Goal: Transaction & Acquisition: Purchase product/service

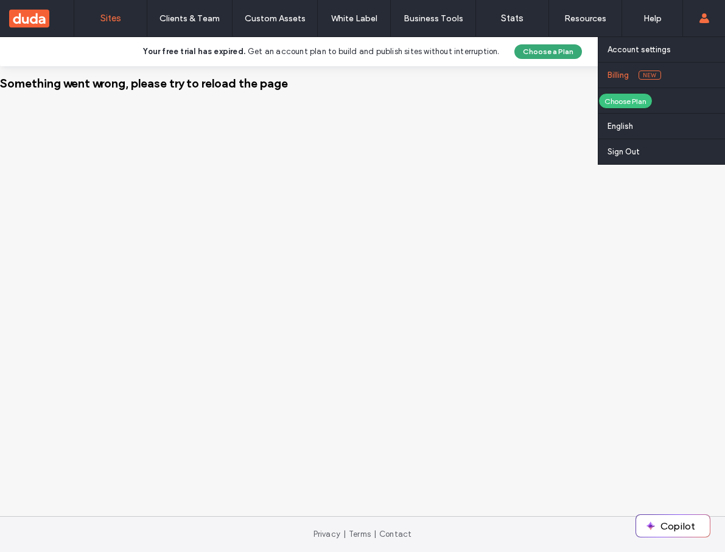
drag, startPoint x: 624, startPoint y: 75, endPoint x: 633, endPoint y: 77, distance: 8.9
click at [624, 75] on label "Billing" at bounding box center [617, 75] width 21 height 9
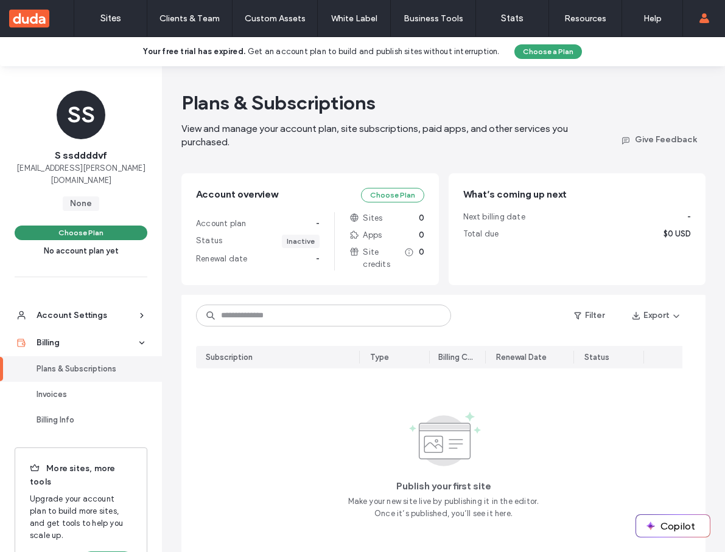
click at [94, 226] on button "Choose Plan" at bounding box center [81, 233] width 133 height 15
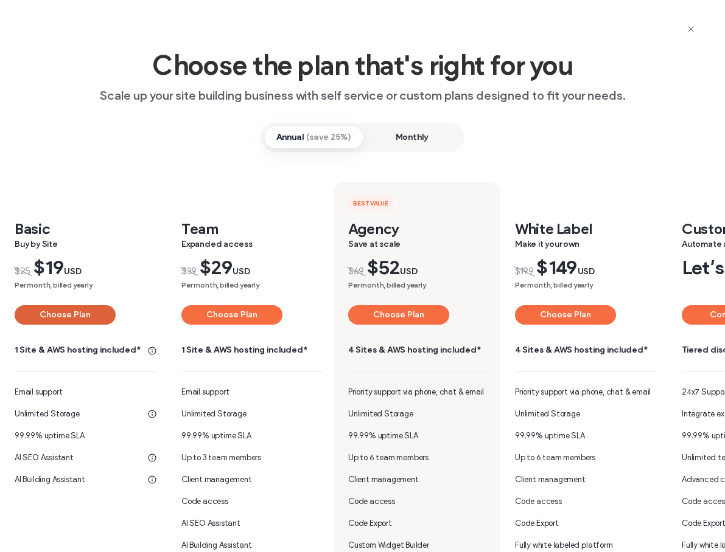
click at [64, 321] on button "Choose Plan" at bounding box center [65, 314] width 101 height 19
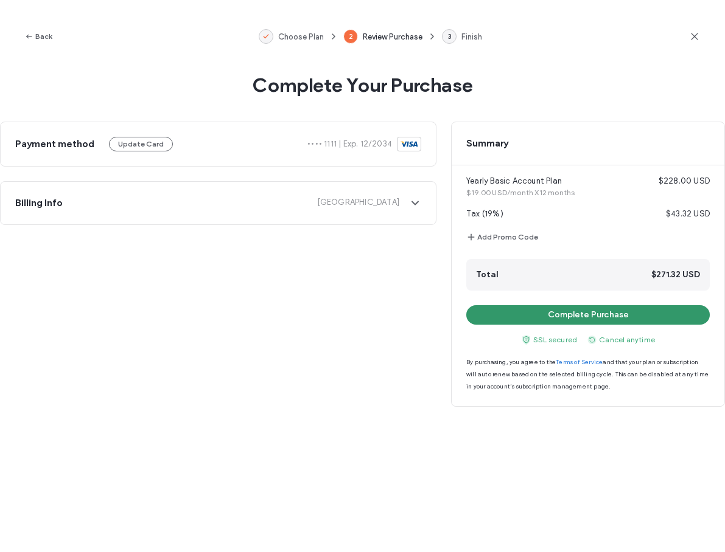
click at [512, 311] on button "Complete Purchase" at bounding box center [587, 314] width 243 height 19
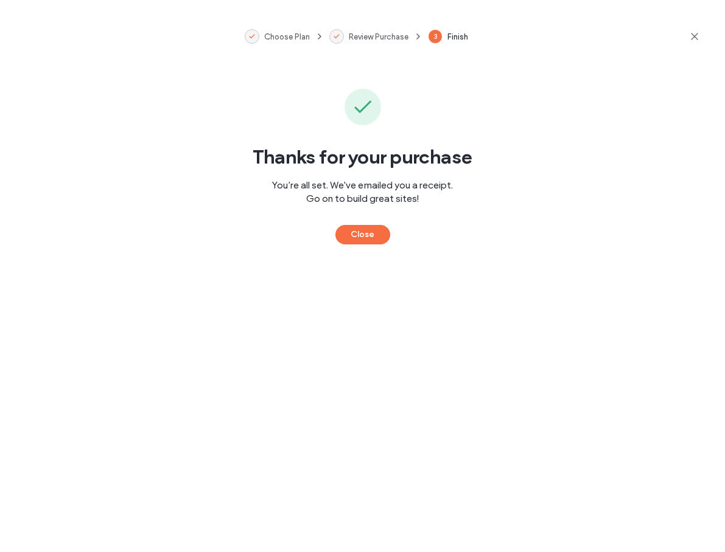
click at [697, 33] on use at bounding box center [694, 36] width 7 height 7
